Goal: Task Accomplishment & Management: Manage account settings

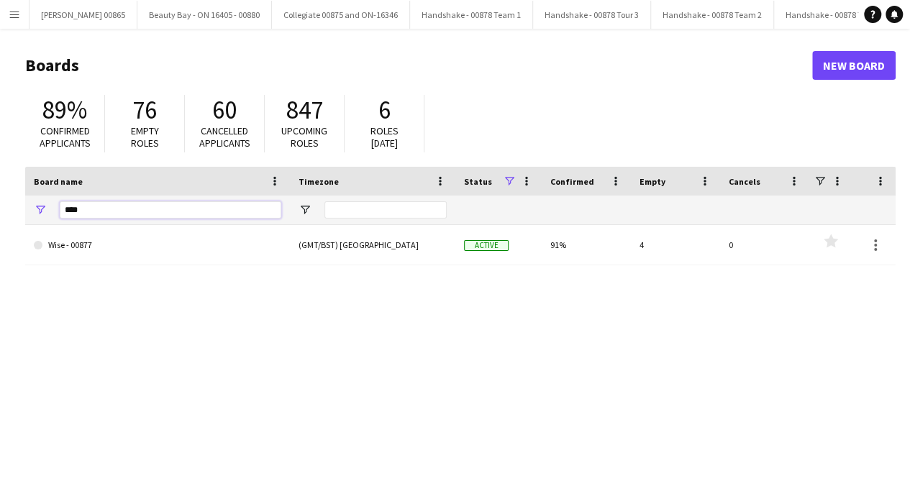
click at [145, 207] on input "****" at bounding box center [171, 209] width 222 height 17
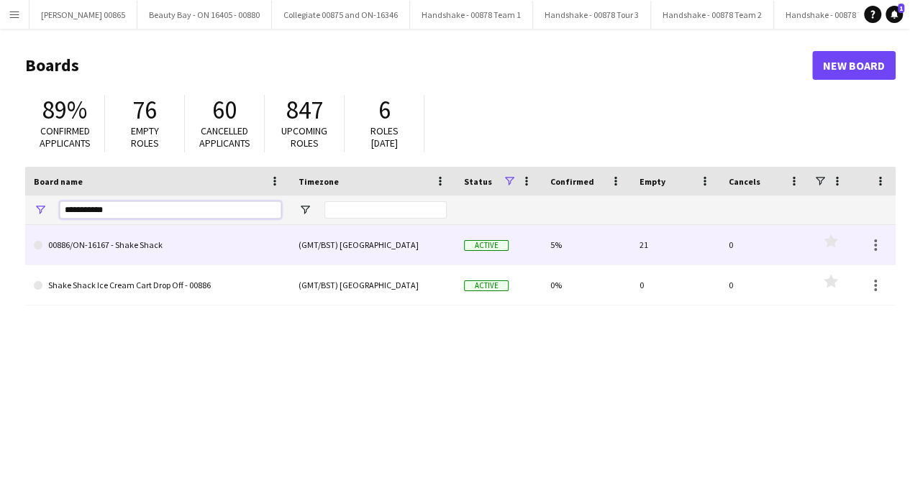
type input "**********"
click at [160, 247] on link "00886/ON-16167 - Shake Shack" at bounding box center [158, 245] width 248 height 40
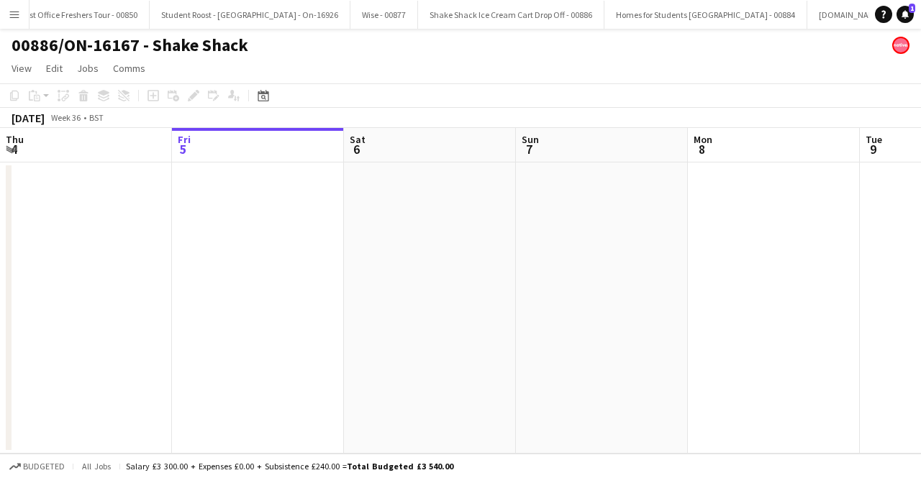
scroll to position [0, 1268]
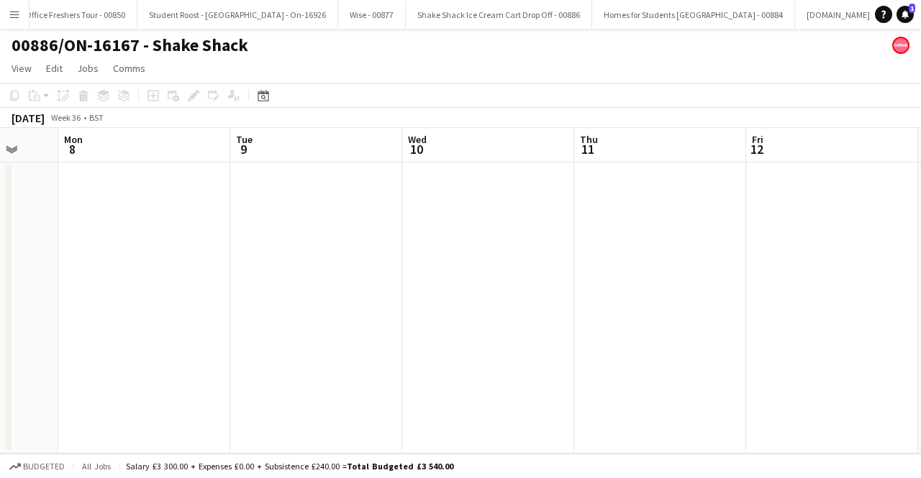
drag, startPoint x: 787, startPoint y: 310, endPoint x: 158, endPoint y: 313, distance: 629.6
click at [158, 313] on app-calendar-viewport "Thu 4 Fri 5 Sat 6 Sun 7 Mon 8 Tue 9 Wed 10 Thu 11 Fri 12 Sat 13 Sun 14" at bounding box center [460, 291] width 921 height 326
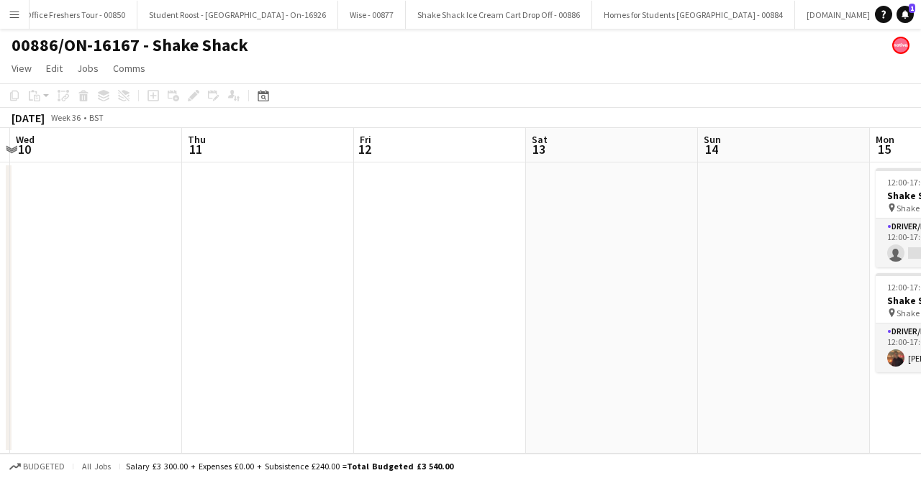
drag, startPoint x: 602, startPoint y: 268, endPoint x: 210, endPoint y: 250, distance: 392.6
click at [210, 250] on app-calendar-viewport "Sat 6 Sun 7 Mon 8 Tue 9 Wed 10 Thu 11 Fri 12 Sat 13 Sun 14 Mon 15 1/2 2 Jobs Tu…" at bounding box center [460, 291] width 921 height 326
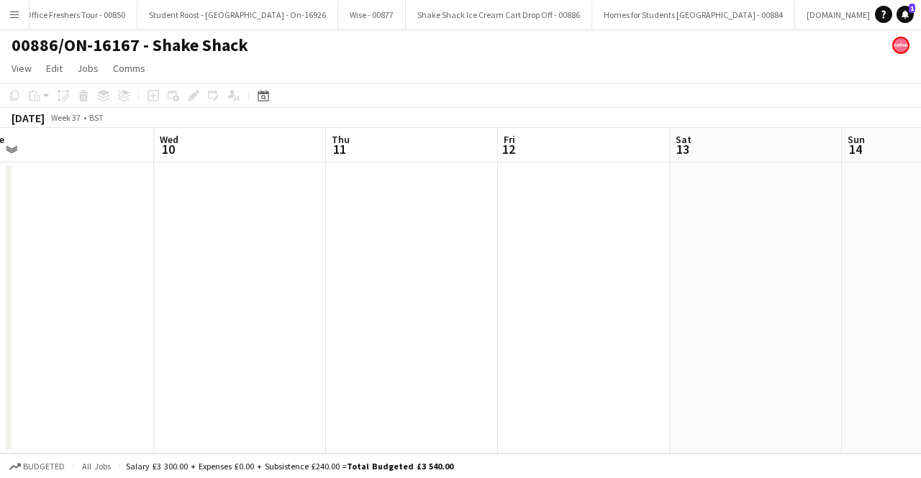
scroll to position [0, 594]
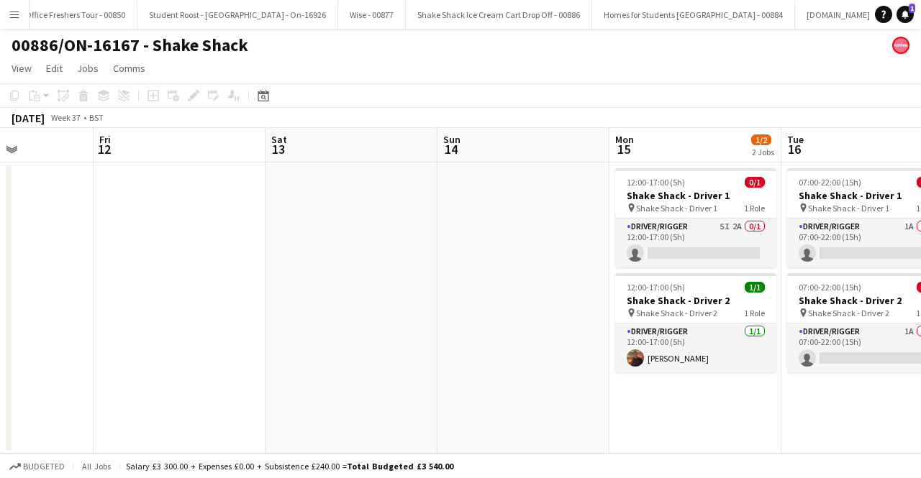
drag, startPoint x: 633, startPoint y: 299, endPoint x: 373, endPoint y: 345, distance: 264.5
click at [373, 345] on app-calendar-viewport "Mon 8 Tue 9 Wed 10 Thu 11 Fri 12 Sat 13 Sun 14 Mon 15 1/2 2 Jobs Tue 16 0/2 2 J…" at bounding box center [460, 291] width 921 height 326
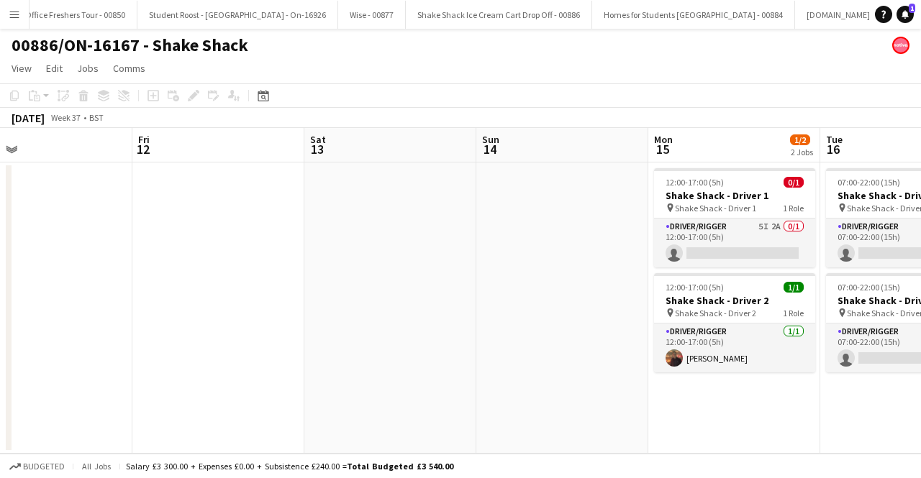
scroll to position [0, 581]
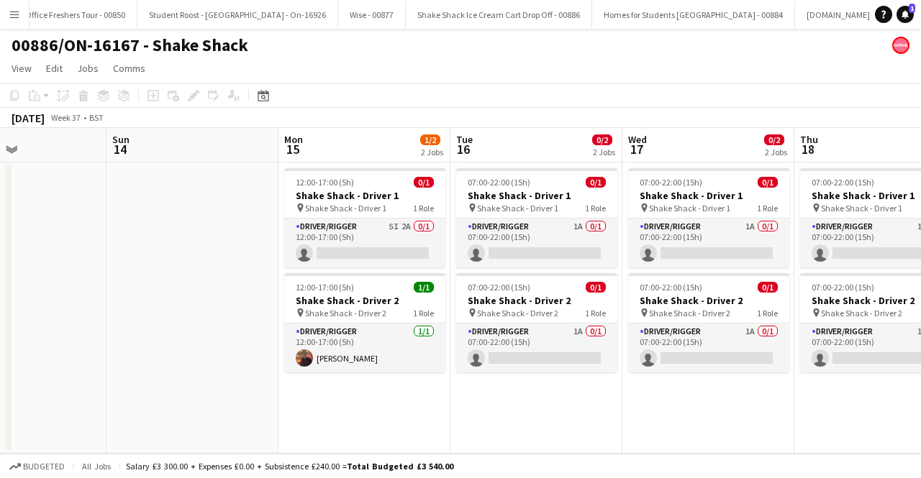
drag, startPoint x: 732, startPoint y: 405, endPoint x: 401, endPoint y: 405, distance: 330.2
click at [401, 405] on app-calendar-viewport "Wed 10 Thu 11 Fri 12 Sat 13 Sun 14 Mon 15 1/2 2 Jobs Tue 16 0/2 2 Jobs Wed 17 0…" at bounding box center [460, 291] width 921 height 326
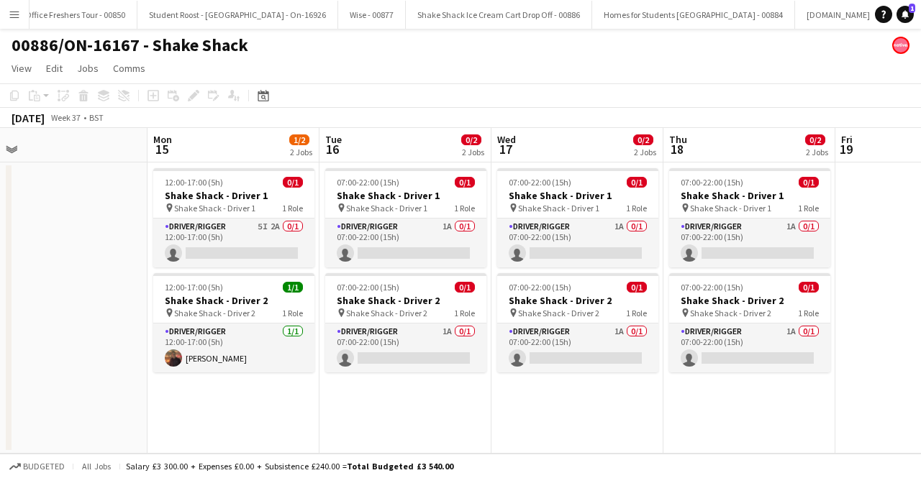
scroll to position [0, 407]
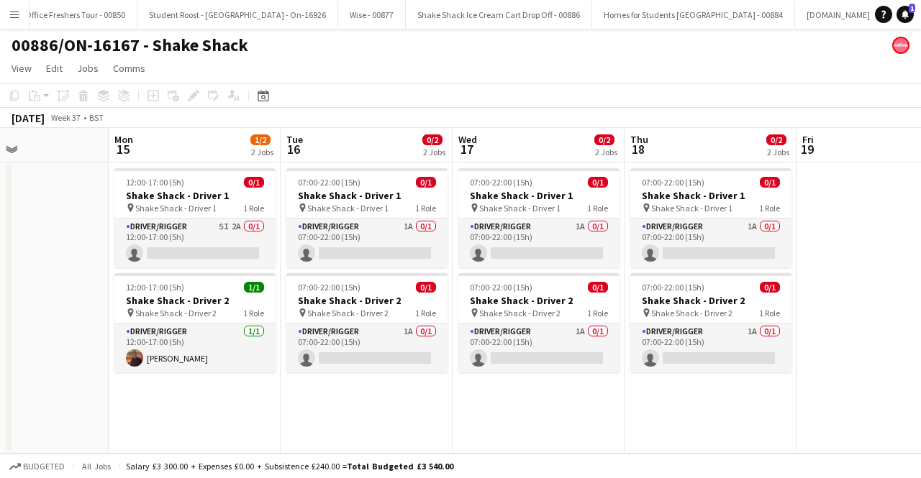
drag, startPoint x: 598, startPoint y: 437, endPoint x: 428, endPoint y: 444, distance: 170.0
click at [428, 444] on app-calendar-viewport "Fri 12 Sat 13 Sun 14 Mon 15 1/2 2 Jobs Tue 16 0/2 2 Jobs Wed 17 0/2 2 Jobs Thu …" at bounding box center [460, 291] width 921 height 326
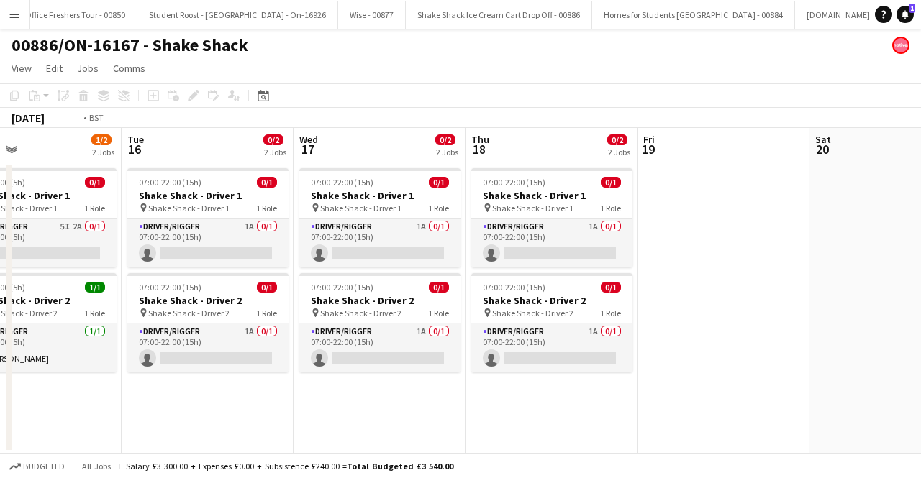
scroll to position [0, 647]
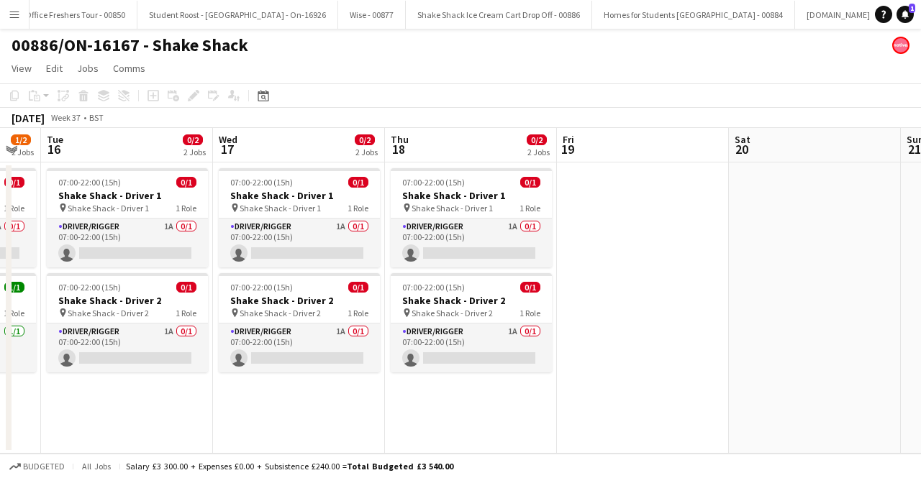
drag, startPoint x: 401, startPoint y: 436, endPoint x: 162, endPoint y: 415, distance: 240.5
click at [162, 415] on app-calendar-viewport "Fri 12 Sat 13 Sun 14 Mon 15 1/2 2 Jobs Tue 16 0/2 2 Jobs Wed 17 0/2 2 Jobs Thu …" at bounding box center [460, 291] width 921 height 326
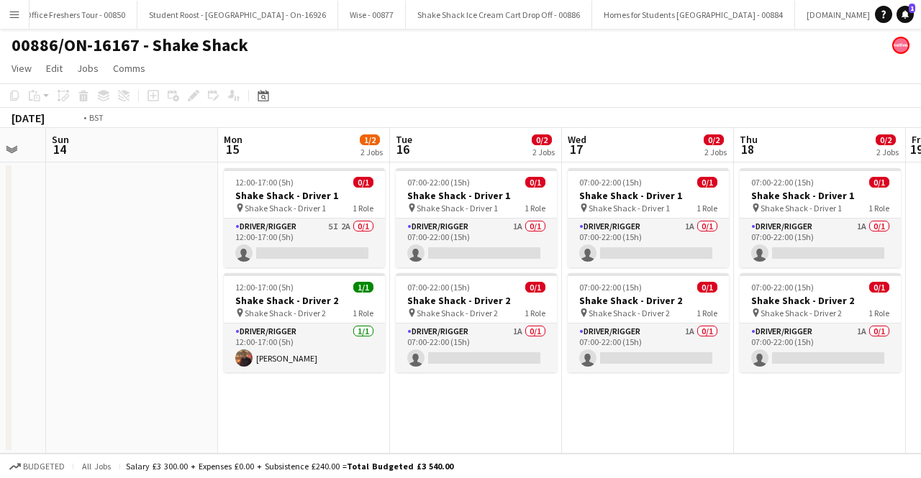
scroll to position [0, 443]
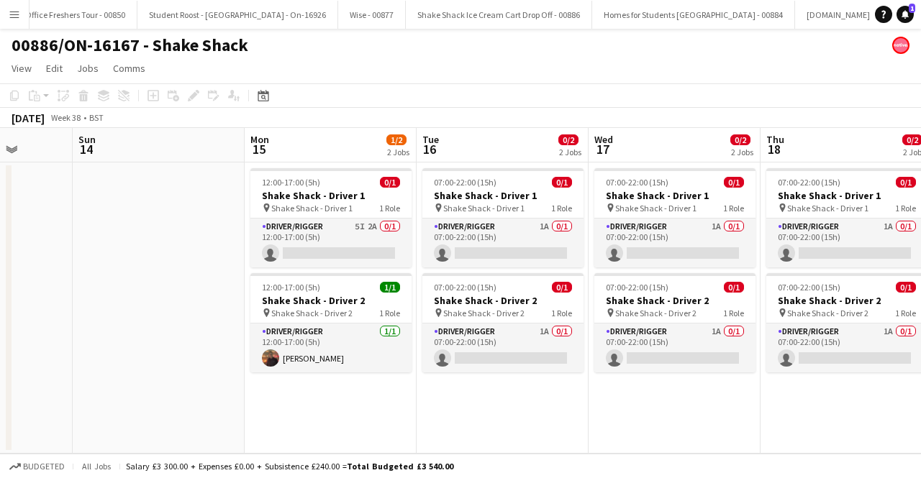
drag, startPoint x: 481, startPoint y: 398, endPoint x: 856, endPoint y: 396, distance: 375.6
click at [856, 396] on app-calendar-viewport "Thu 11 Fri 12 Sat 13 Sun 14 Mon 15 1/2 2 Jobs Tue 16 0/2 2 Jobs Wed 17 0/2 2 Jo…" at bounding box center [460, 291] width 921 height 326
